Goal: Find specific page/section: Find specific page/section

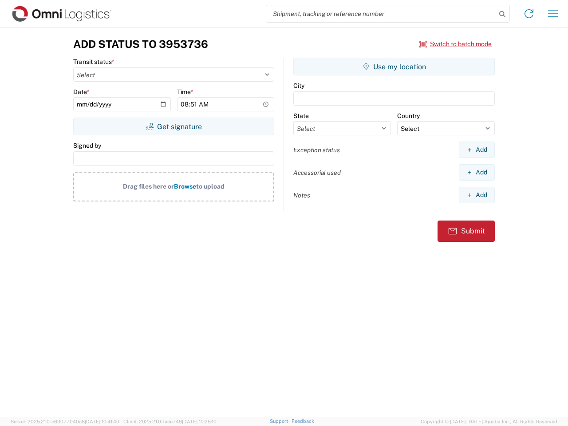
click at [381, 14] on input "search" at bounding box center [381, 13] width 230 height 17
click at [502, 14] on icon at bounding box center [502, 14] width 12 height 12
click at [529, 14] on icon at bounding box center [529, 14] width 14 height 14
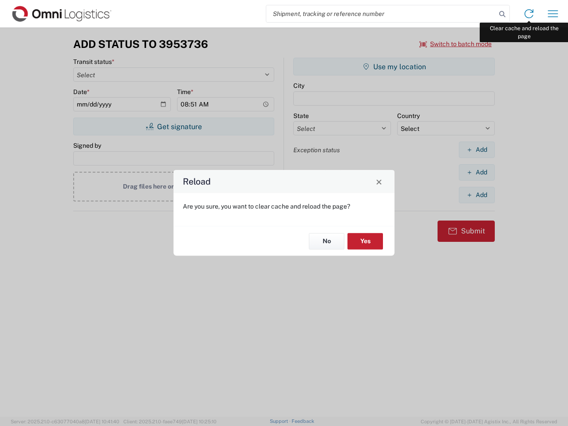
click at [553, 14] on div "Reload Are you sure, you want to clear cache and reload the page? No Yes" at bounding box center [284, 213] width 568 height 426
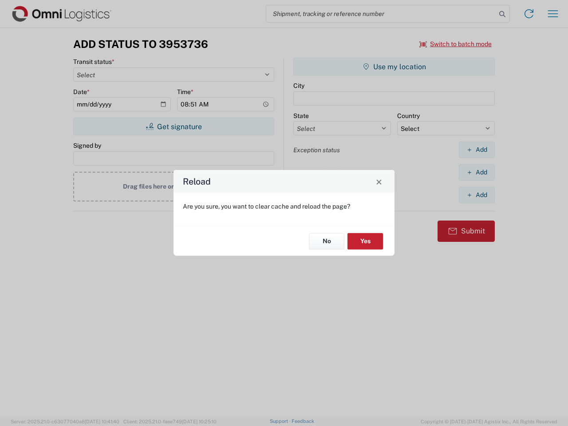
click at [456, 44] on div "Reload Are you sure, you want to clear cache and reload the page? No Yes" at bounding box center [284, 213] width 568 height 426
click at [173, 126] on div "Reload Are you sure, you want to clear cache and reload the page? No Yes" at bounding box center [284, 213] width 568 height 426
click at [394, 67] on div "Reload Are you sure, you want to clear cache and reload the page? No Yes" at bounding box center [284, 213] width 568 height 426
click at [476, 149] on div "Reload Are you sure, you want to clear cache and reload the page? No Yes" at bounding box center [284, 213] width 568 height 426
click at [476, 172] on div "Reload Are you sure, you want to clear cache and reload the page? No Yes" at bounding box center [284, 213] width 568 height 426
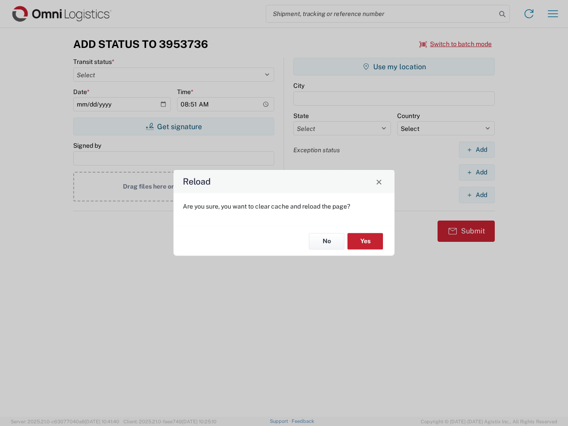
click at [476, 195] on div "Reload Are you sure, you want to clear cache and reload the page? No Yes" at bounding box center [284, 213] width 568 height 426
